Goal: Information Seeking & Learning: Understand process/instructions

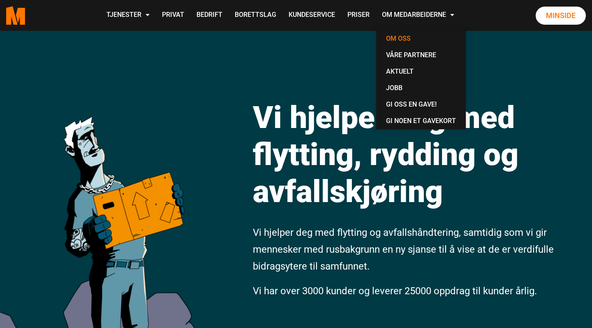
click at [454, 37] on link "Om oss" at bounding box center [421, 38] width 83 height 16
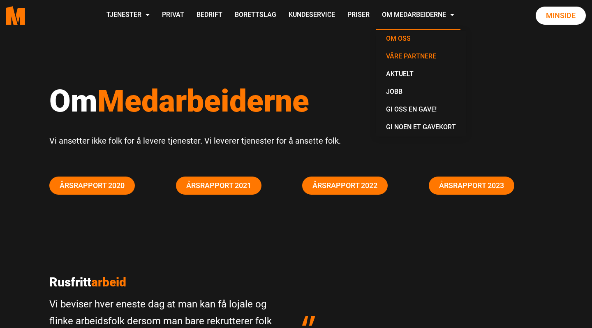
click at [454, 54] on link "Våre partnere" at bounding box center [421, 57] width 83 height 18
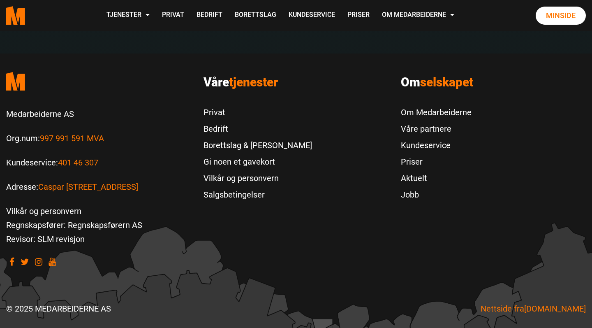
scroll to position [1852, 0]
click at [411, 163] on link "Priser" at bounding box center [436, 162] width 71 height 16
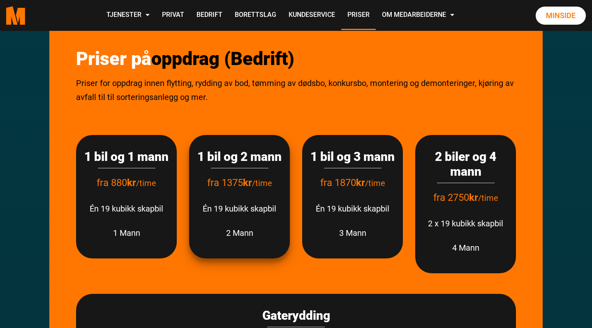
scroll to position [191, 0]
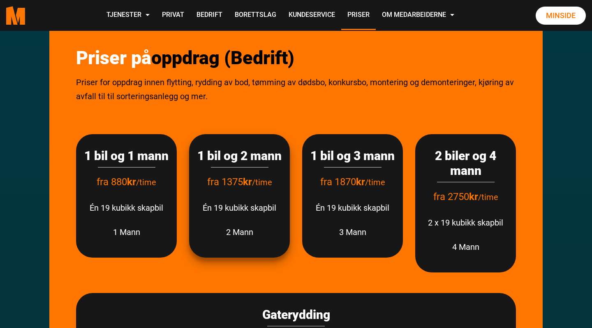
click at [275, 239] on p "2 Mann" at bounding box center [239, 232] width 84 height 14
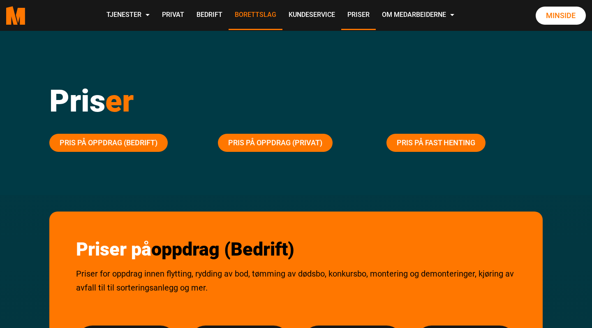
scroll to position [0, 0]
click at [190, 13] on link "Privat" at bounding box center [173, 15] width 35 height 29
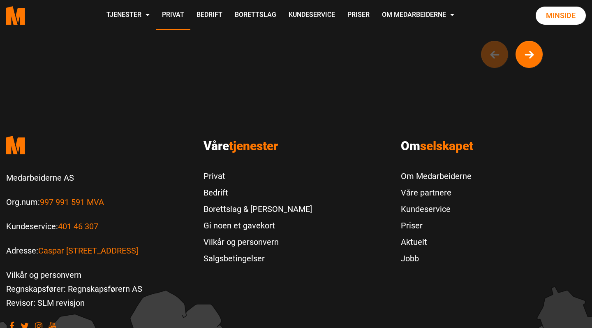
scroll to position [795, 0]
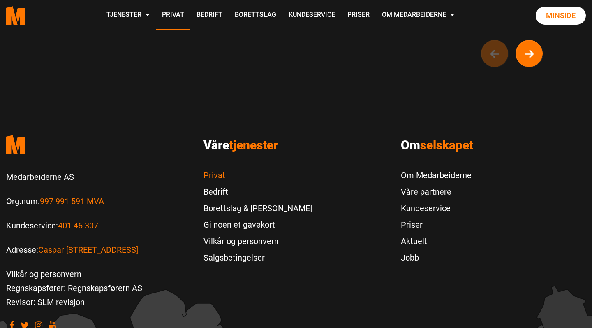
click at [216, 183] on link "Privat" at bounding box center [258, 175] width 109 height 16
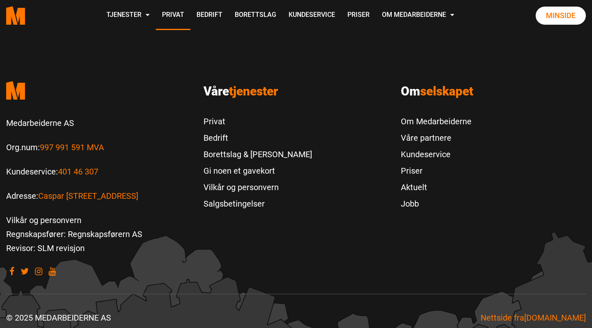
scroll to position [869, 0]
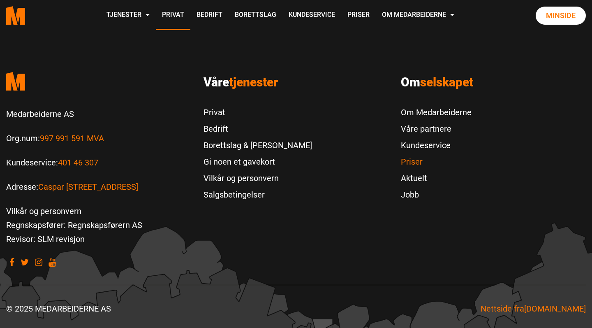
click at [411, 160] on link "Priser" at bounding box center [436, 161] width 71 height 16
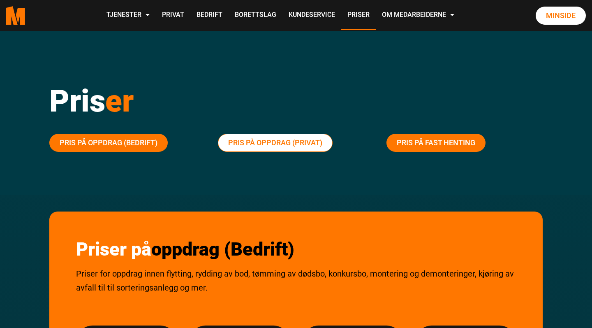
click at [268, 141] on link "Pris på oppdrag (Privat)" at bounding box center [275, 143] width 115 height 18
